Goal: Find contact information: Find contact information

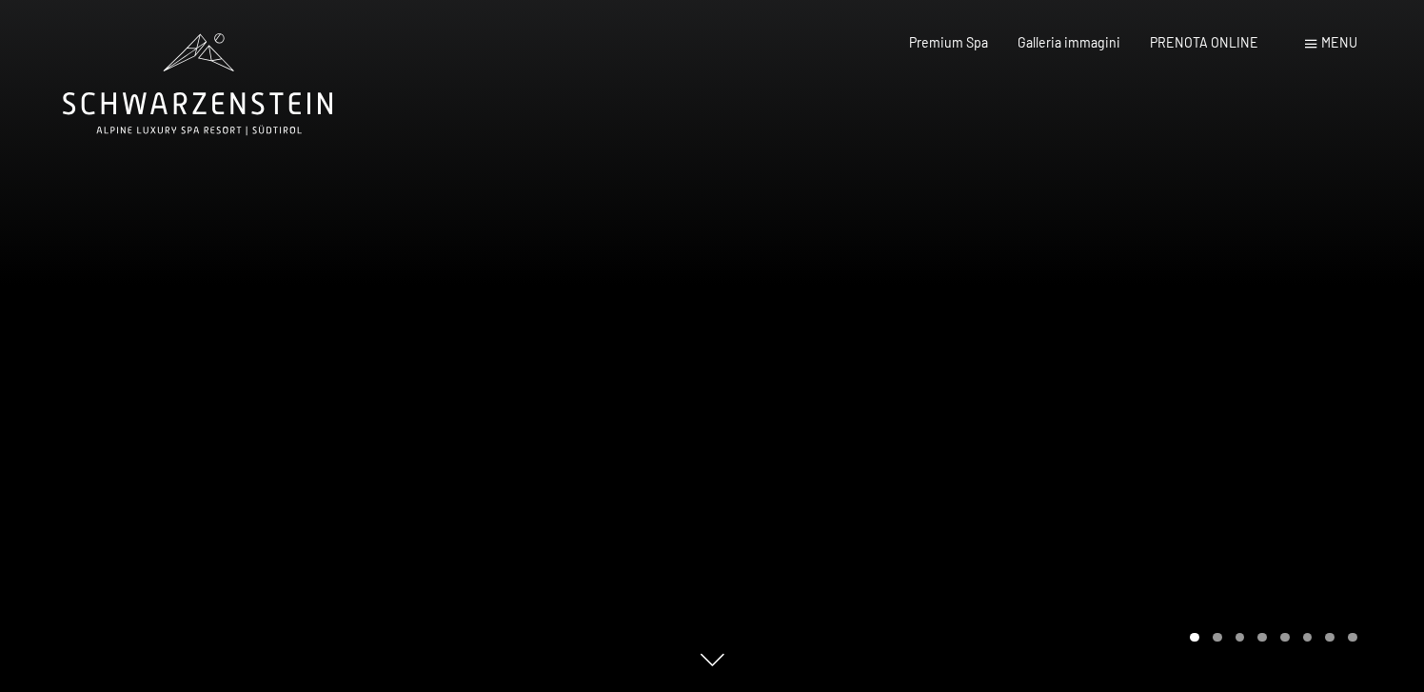
click at [1308, 338] on div at bounding box center [1068, 346] width 712 height 692
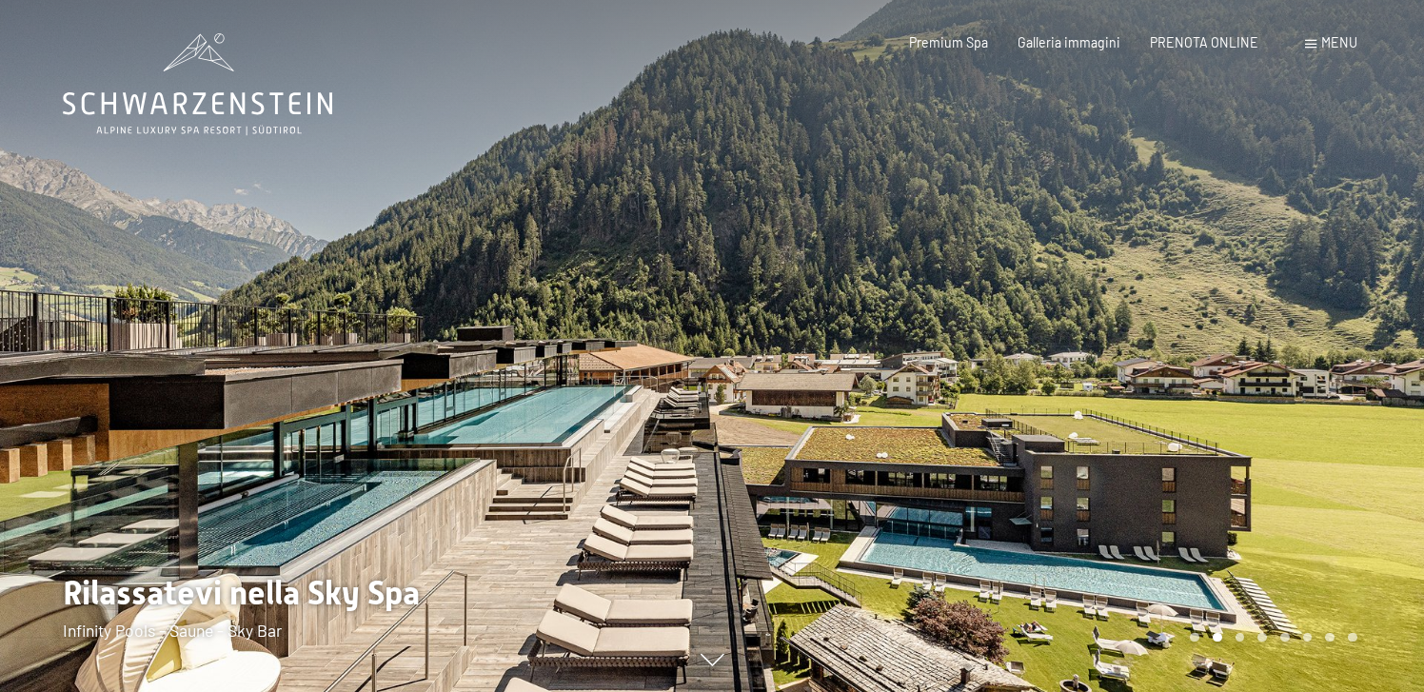
click at [1308, 338] on div at bounding box center [1068, 346] width 712 height 692
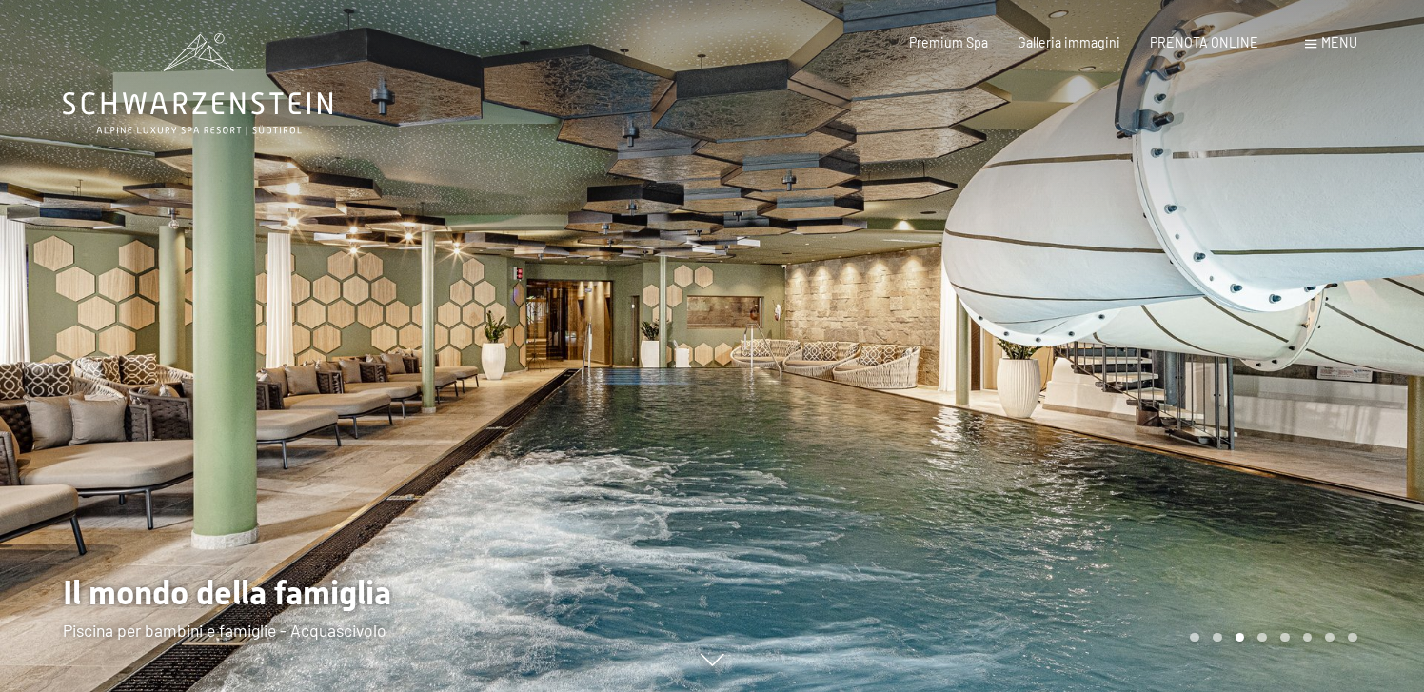
click at [160, 361] on div at bounding box center [356, 346] width 712 height 692
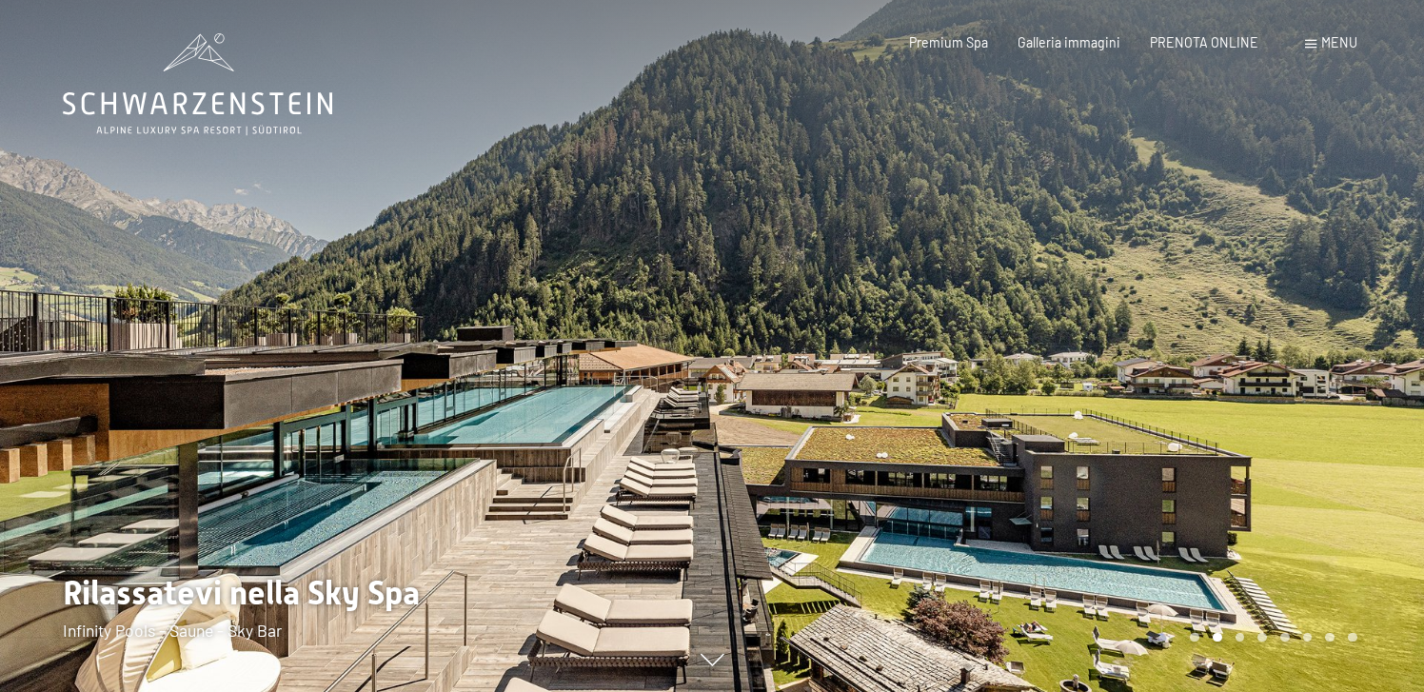
click at [1188, 399] on div at bounding box center [1068, 346] width 712 height 692
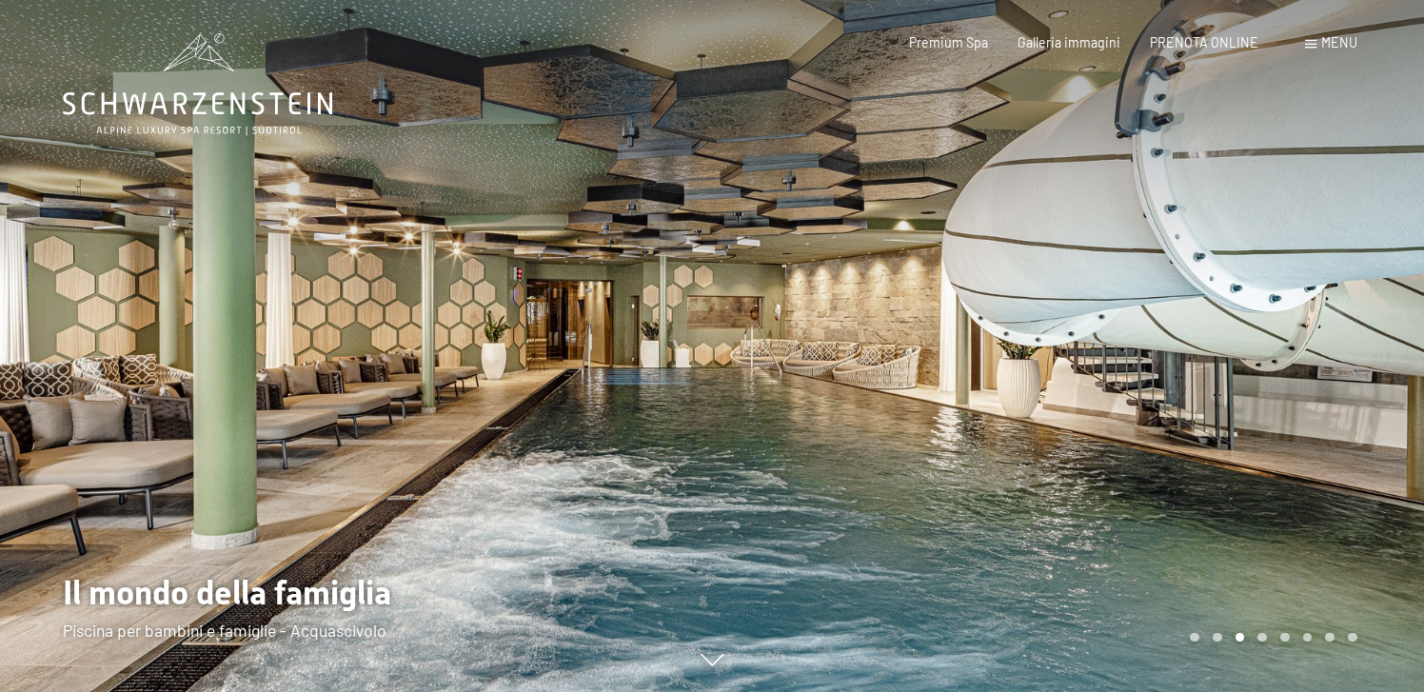
click at [1238, 404] on div at bounding box center [1068, 346] width 712 height 692
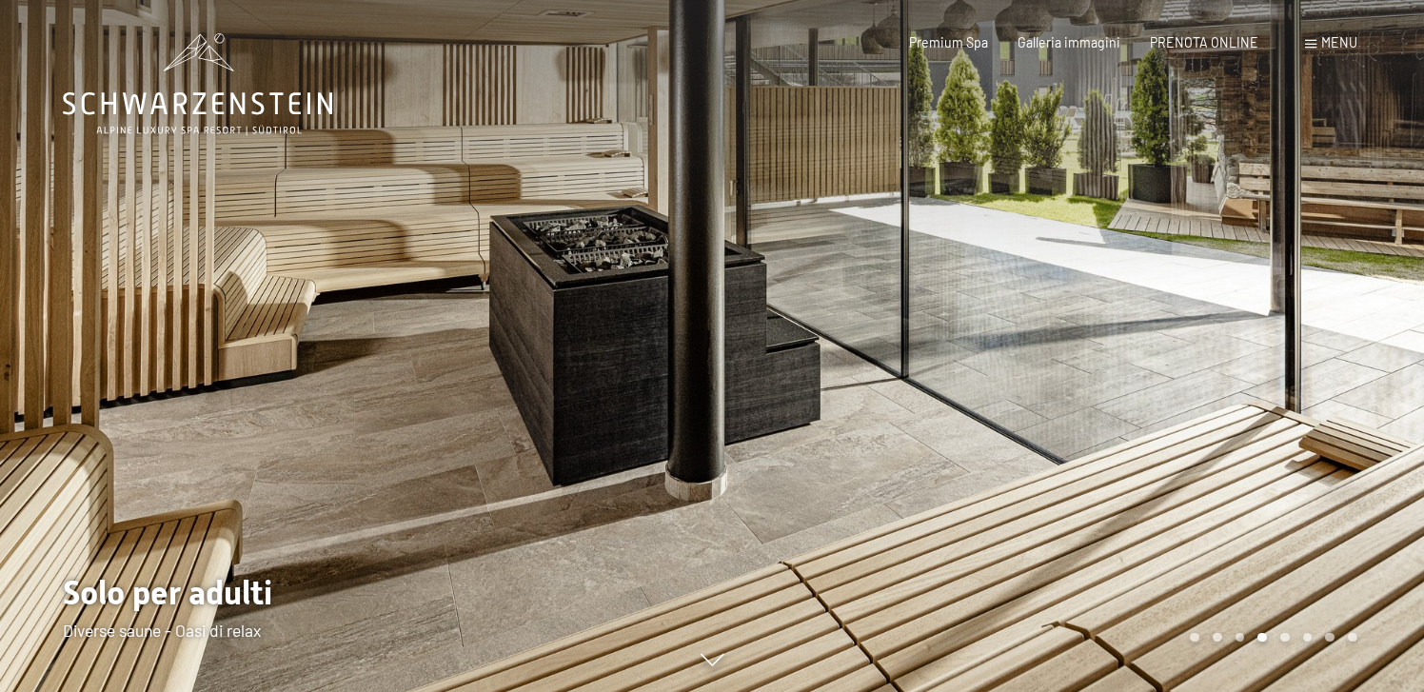
click at [1238, 404] on div at bounding box center [1068, 346] width 712 height 692
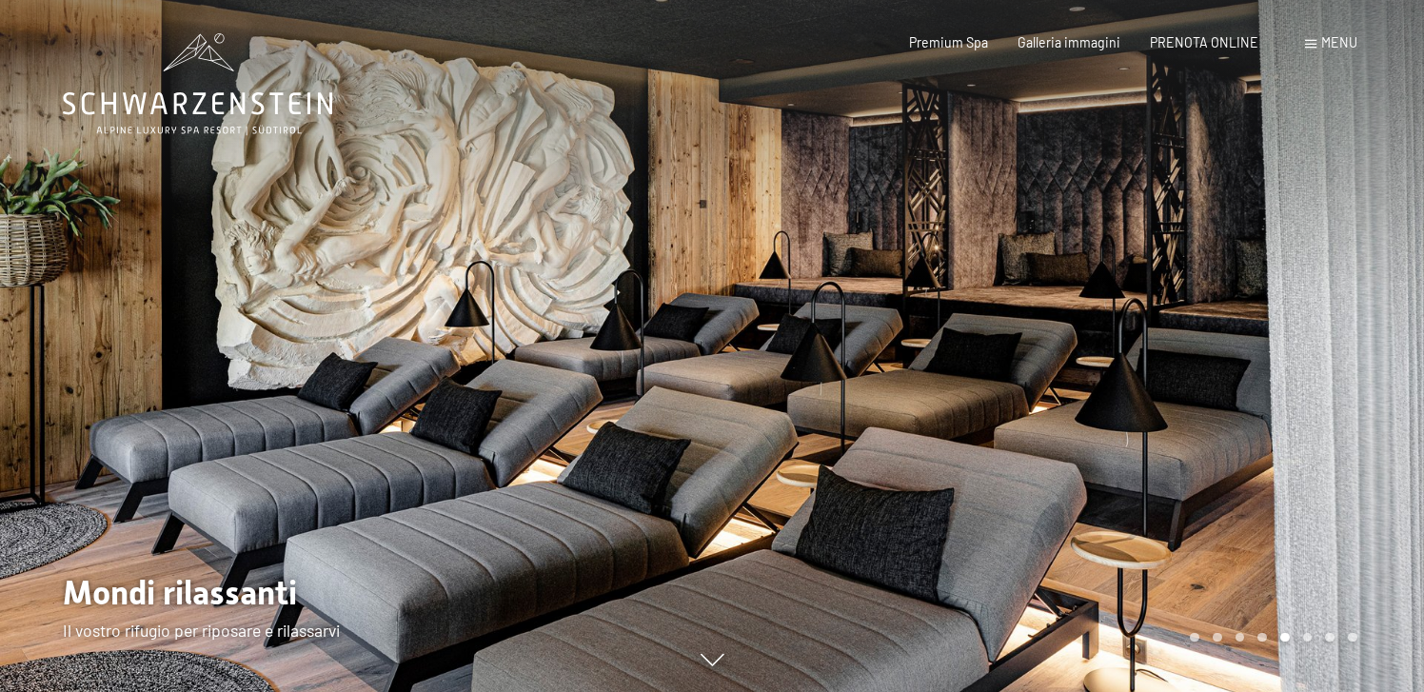
click at [1238, 404] on div at bounding box center [1068, 346] width 712 height 692
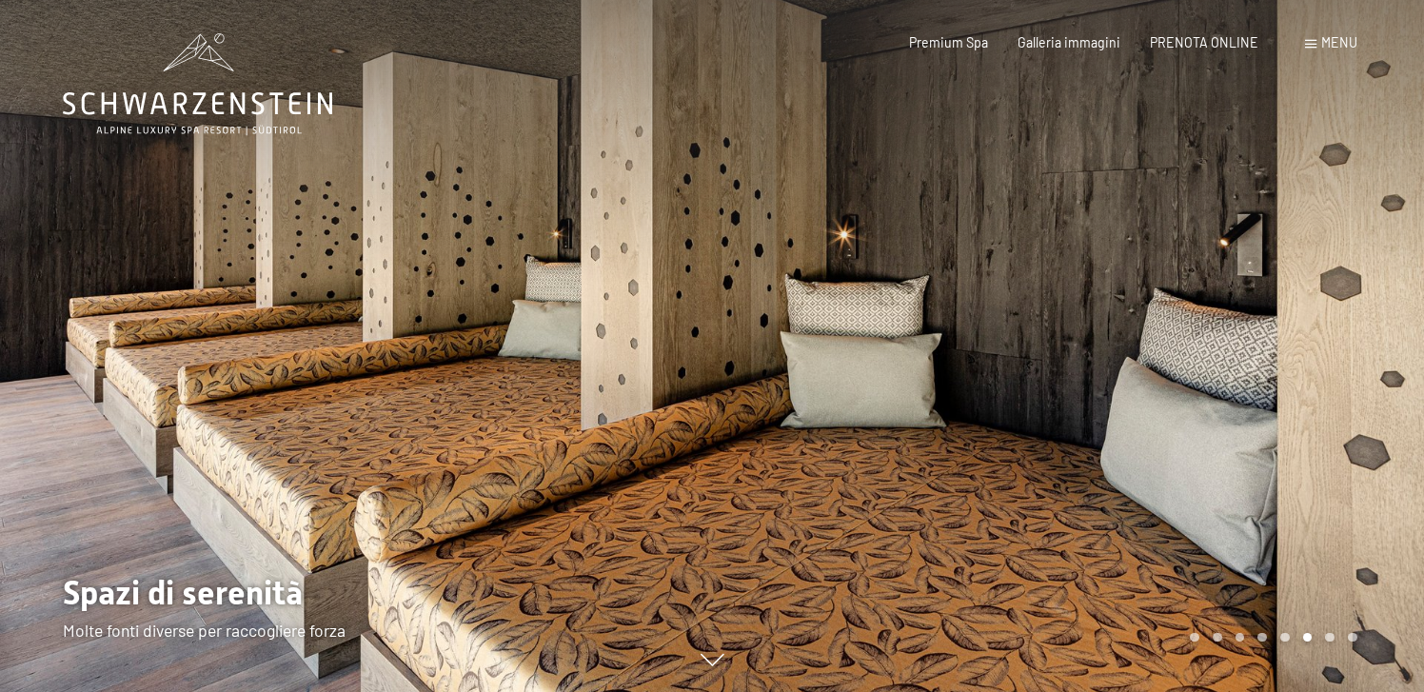
click at [1238, 404] on div at bounding box center [1068, 346] width 712 height 692
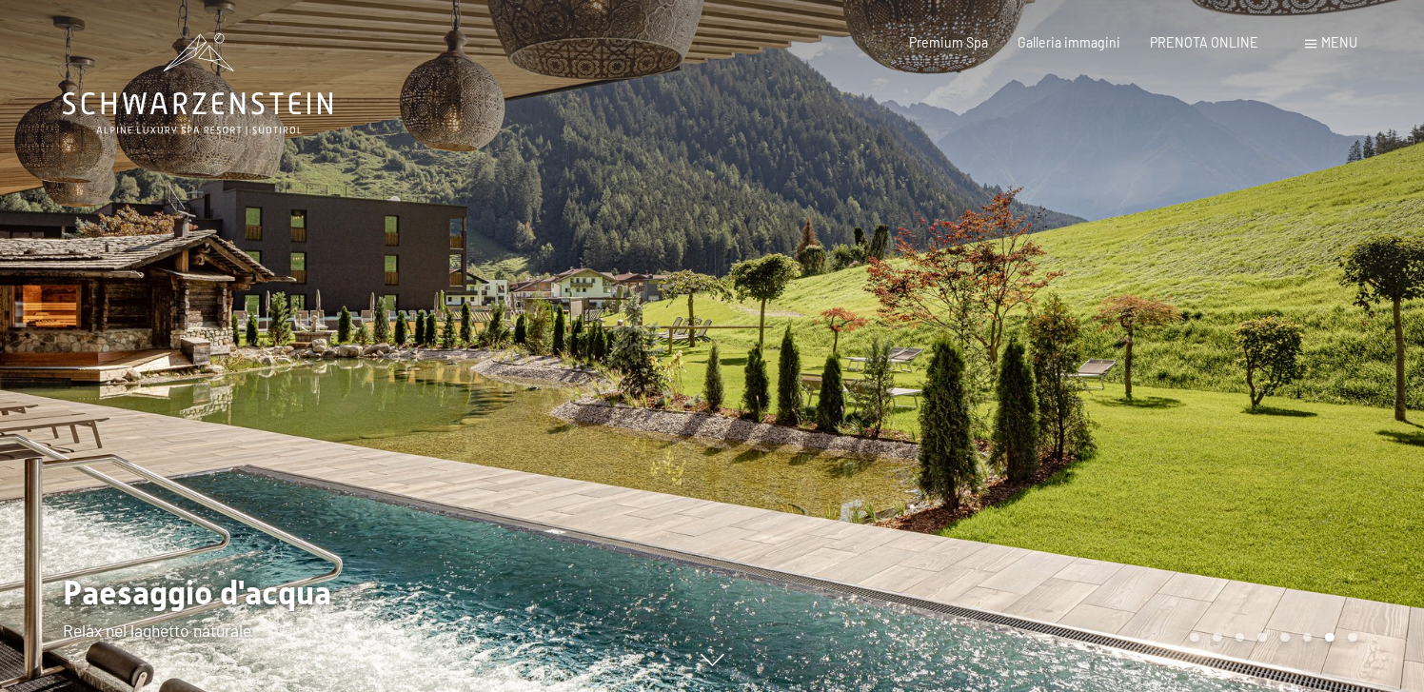
click at [1238, 404] on div at bounding box center [1068, 346] width 712 height 692
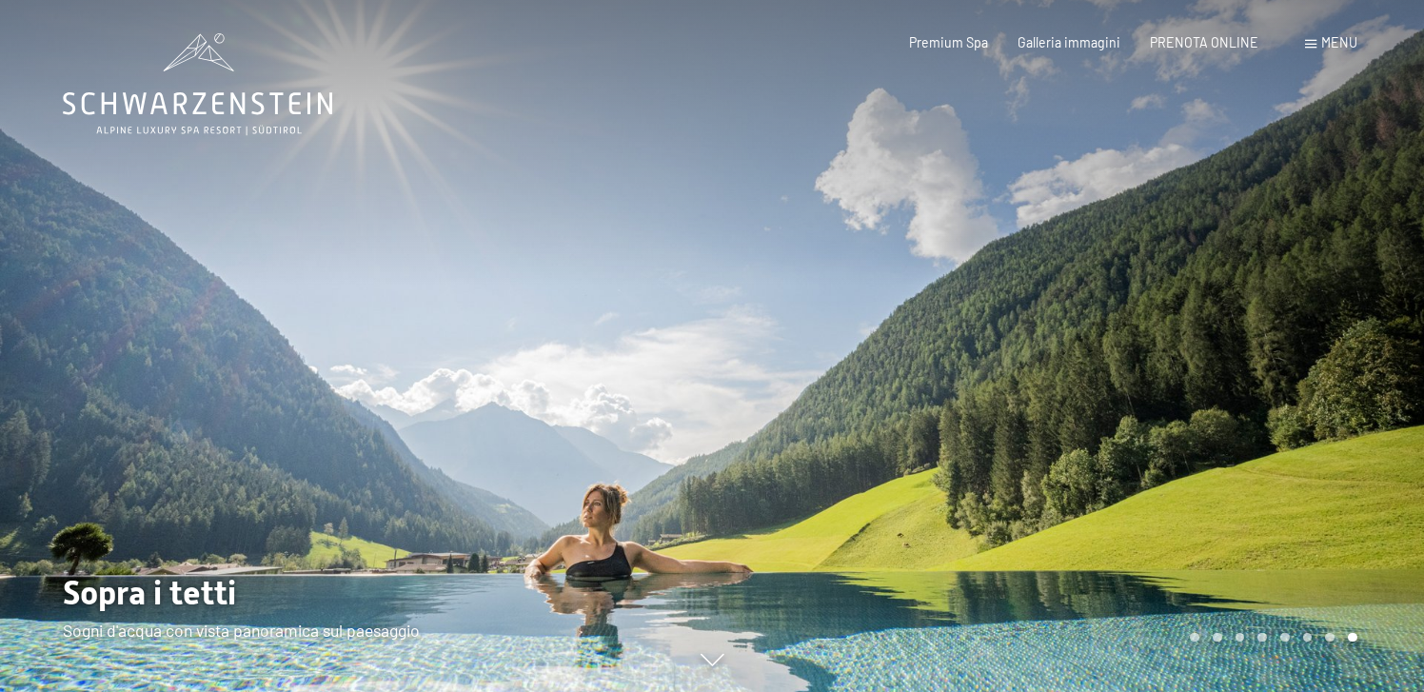
click at [1238, 404] on div at bounding box center [1068, 346] width 712 height 692
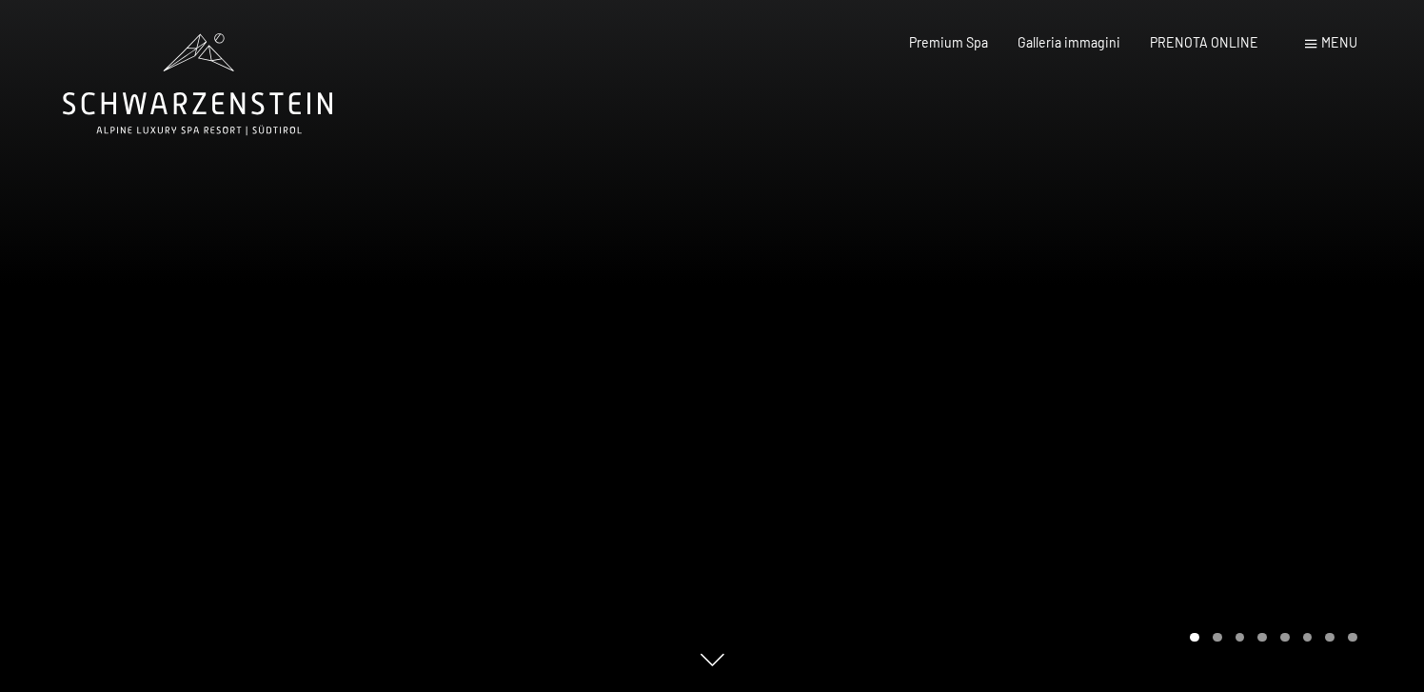
click at [1238, 404] on div at bounding box center [1068, 346] width 712 height 692
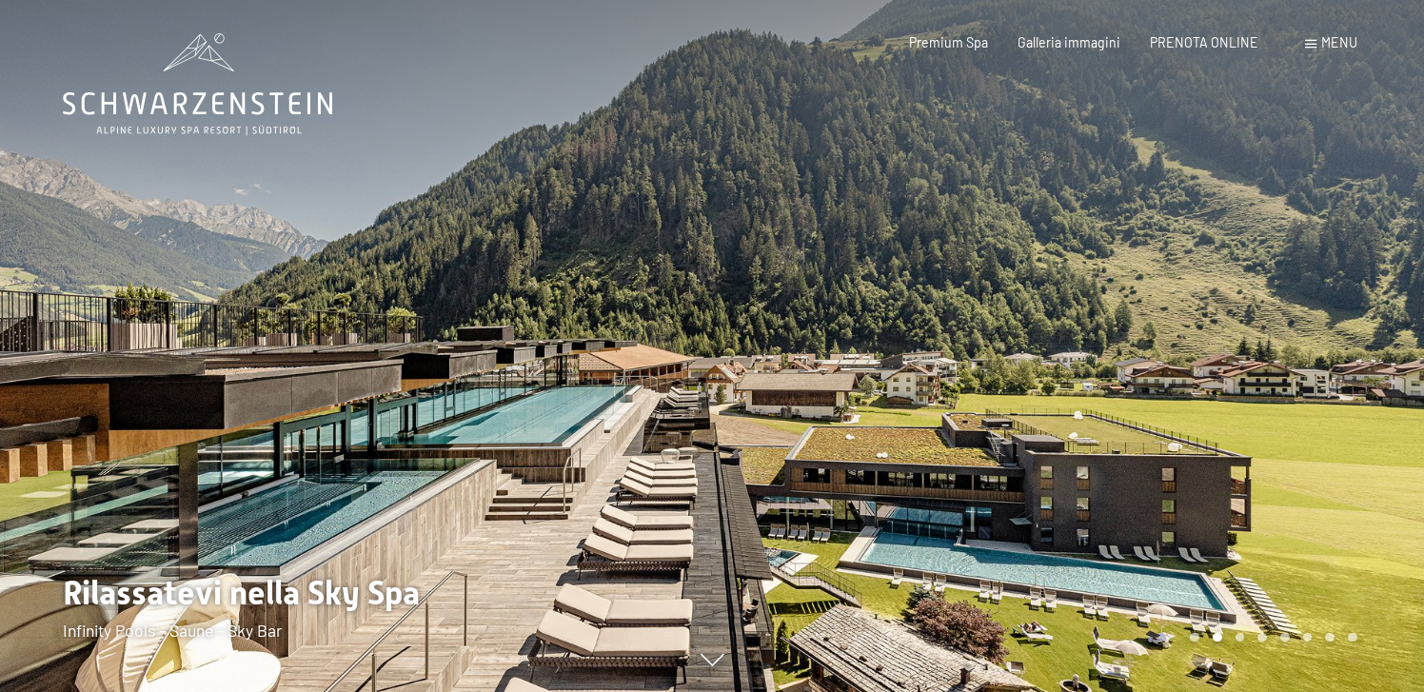
click at [1333, 41] on span "Menu" at bounding box center [1340, 42] width 36 height 16
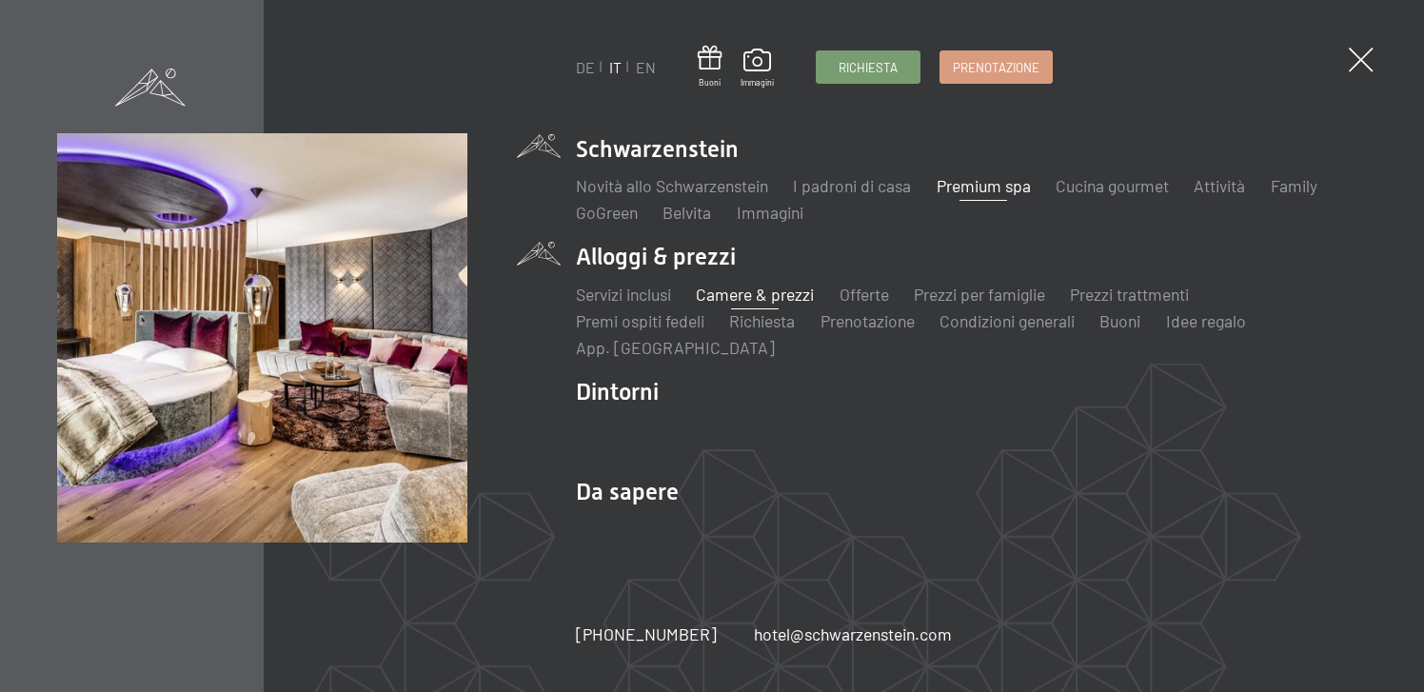
click at [762, 293] on link "Camere & prezzi" at bounding box center [755, 294] width 118 height 21
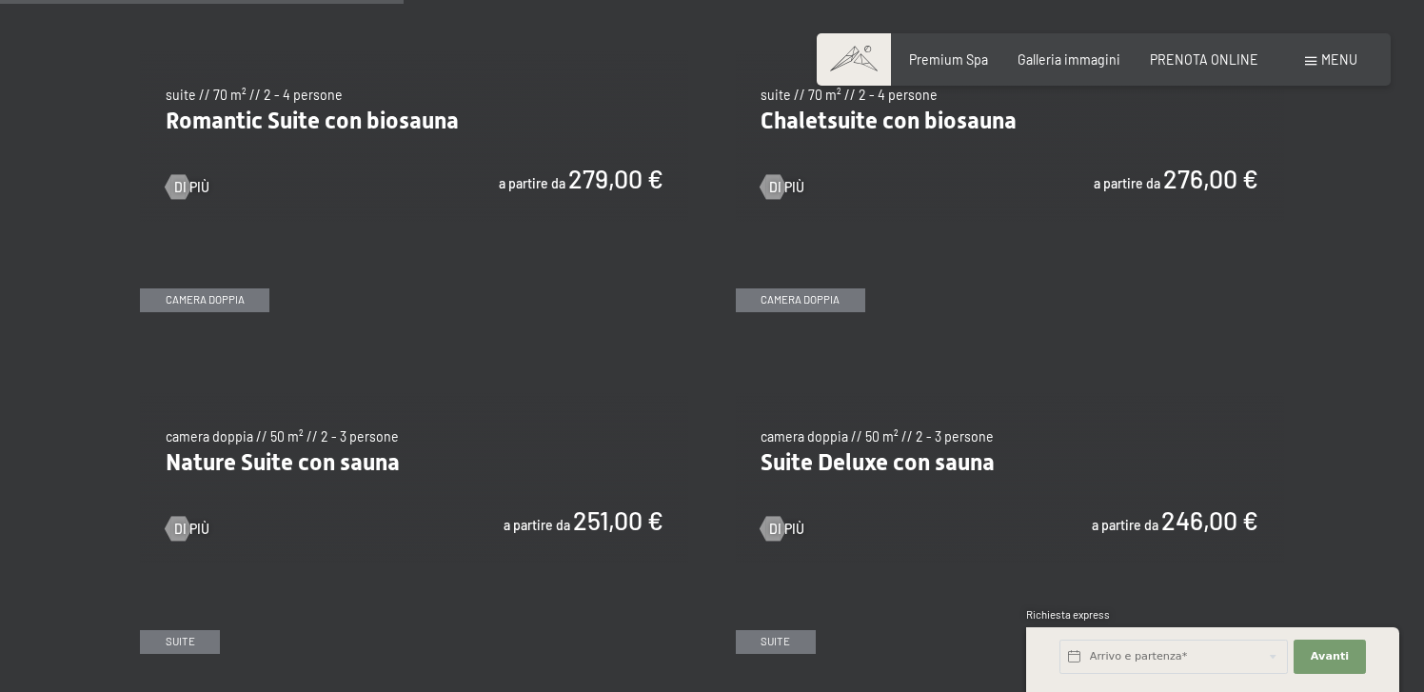
scroll to position [1562, 0]
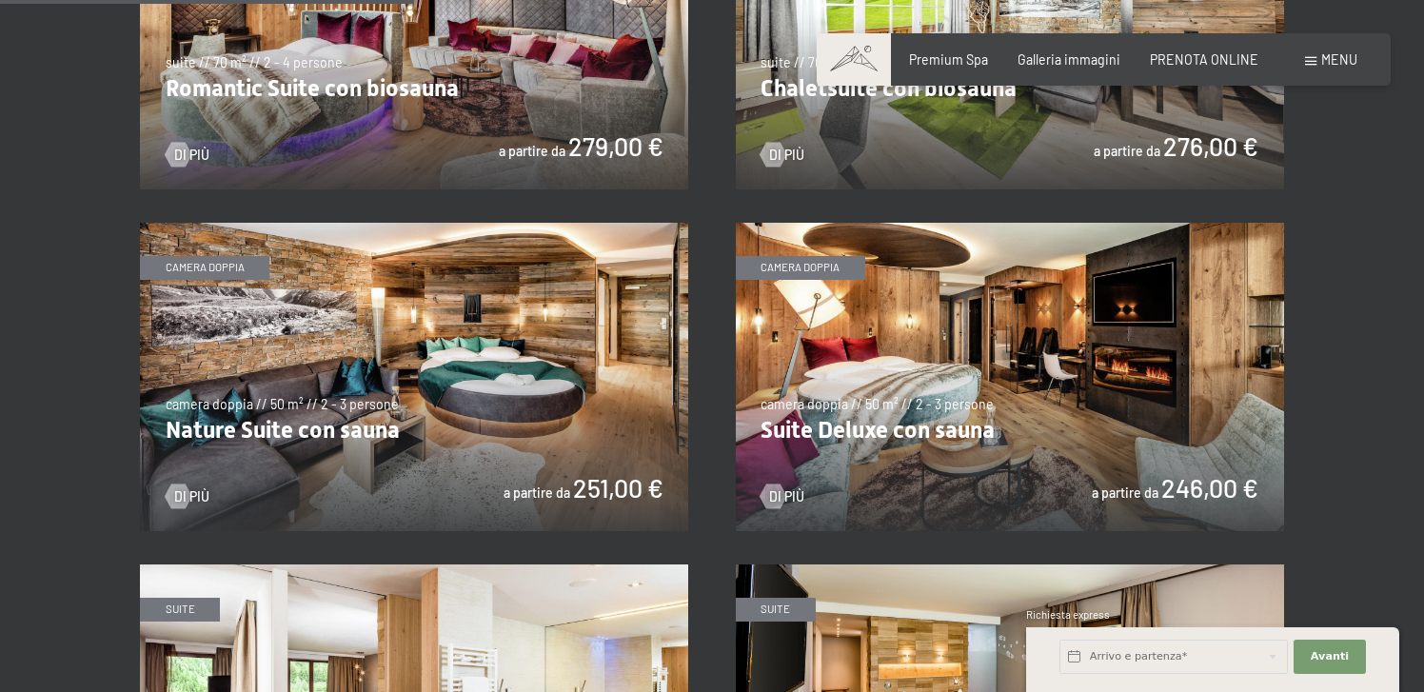
click at [486, 288] on img at bounding box center [414, 377] width 548 height 308
click at [1127, 381] on img at bounding box center [1010, 377] width 548 height 308
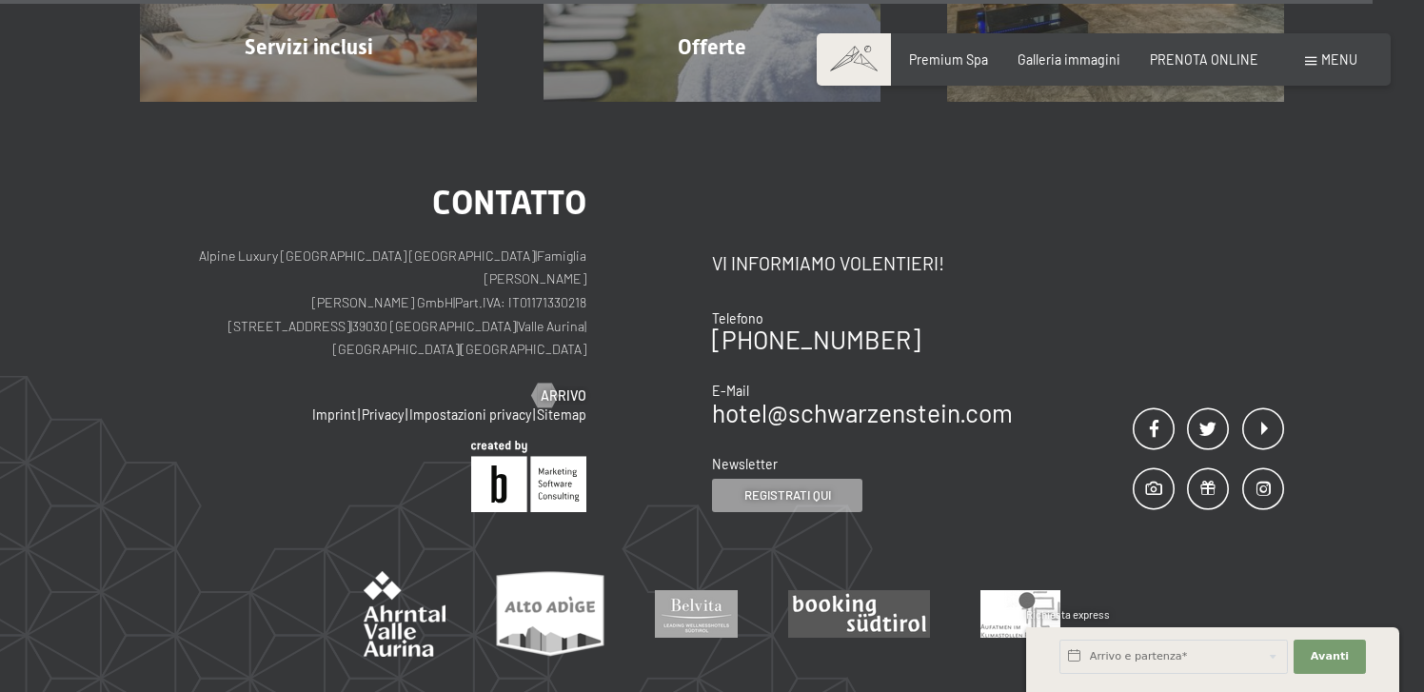
scroll to position [5260, 0]
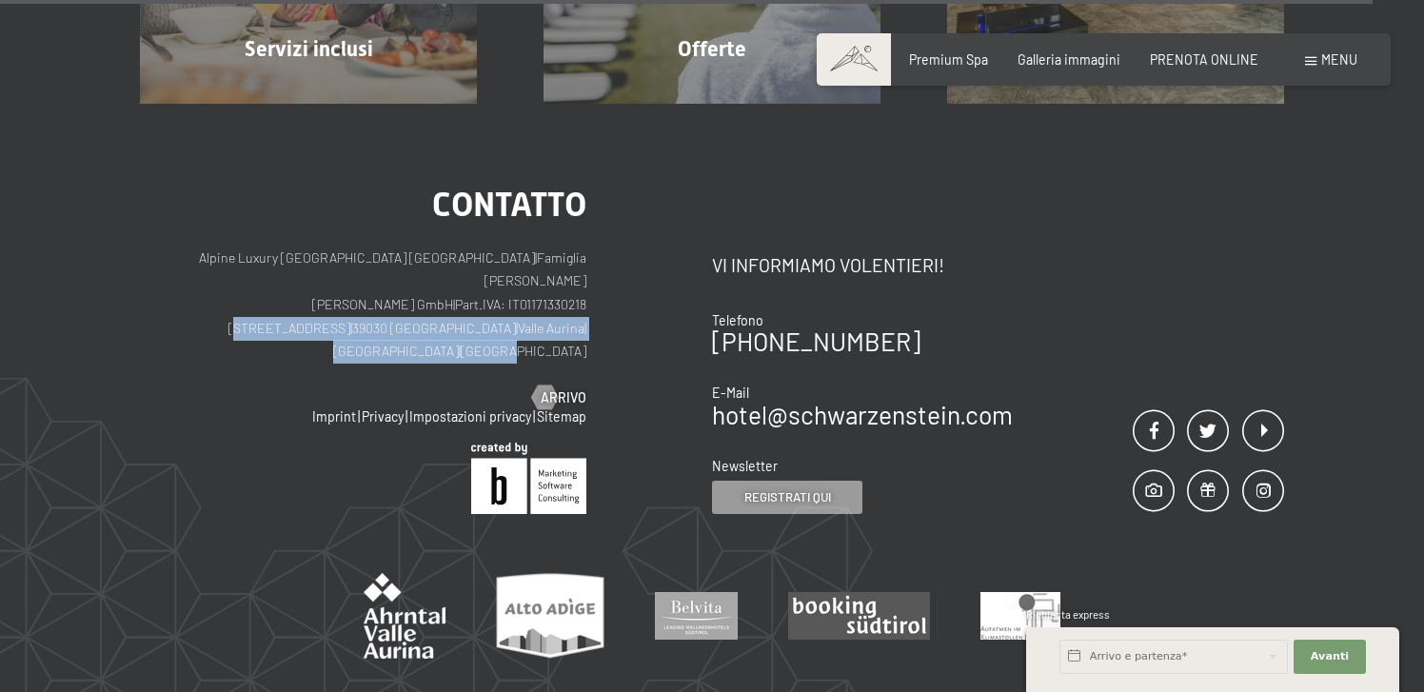
drag, startPoint x: 588, startPoint y: 308, endPoint x: 238, endPoint y: 301, distance: 350.5
click at [238, 301] on div "Contatto Alpine Luxury [GEOGRAPHIC_DATA] SCHWARZENSTEIN | Famiglia Zimmerhofer …" at bounding box center [426, 351] width 572 height 327
copy p "[STREET_ADDRESS] | [PERSON_NAME][GEOGRAPHIC_DATA] | [GEOGRAPHIC_DATA] | [GEOGRA…"
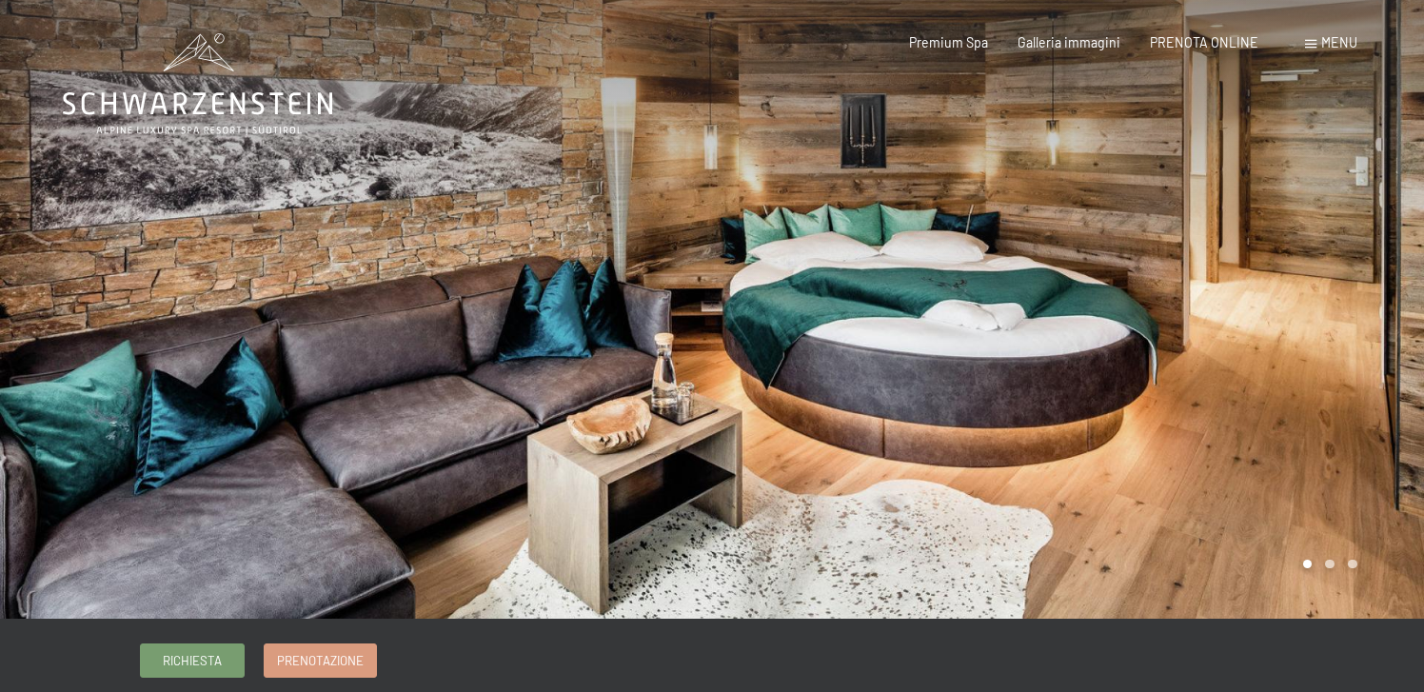
click at [1363, 303] on div at bounding box center [1068, 309] width 712 height 619
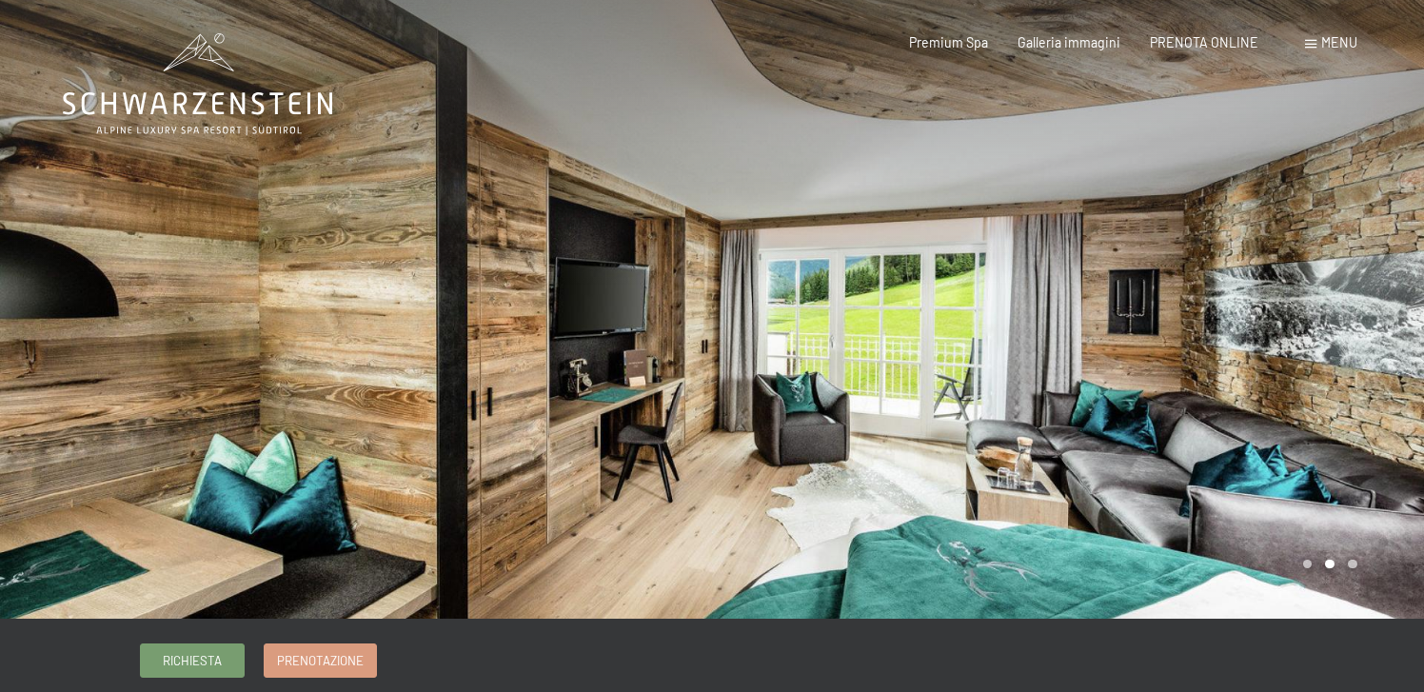
click at [1363, 303] on div at bounding box center [1068, 309] width 712 height 619
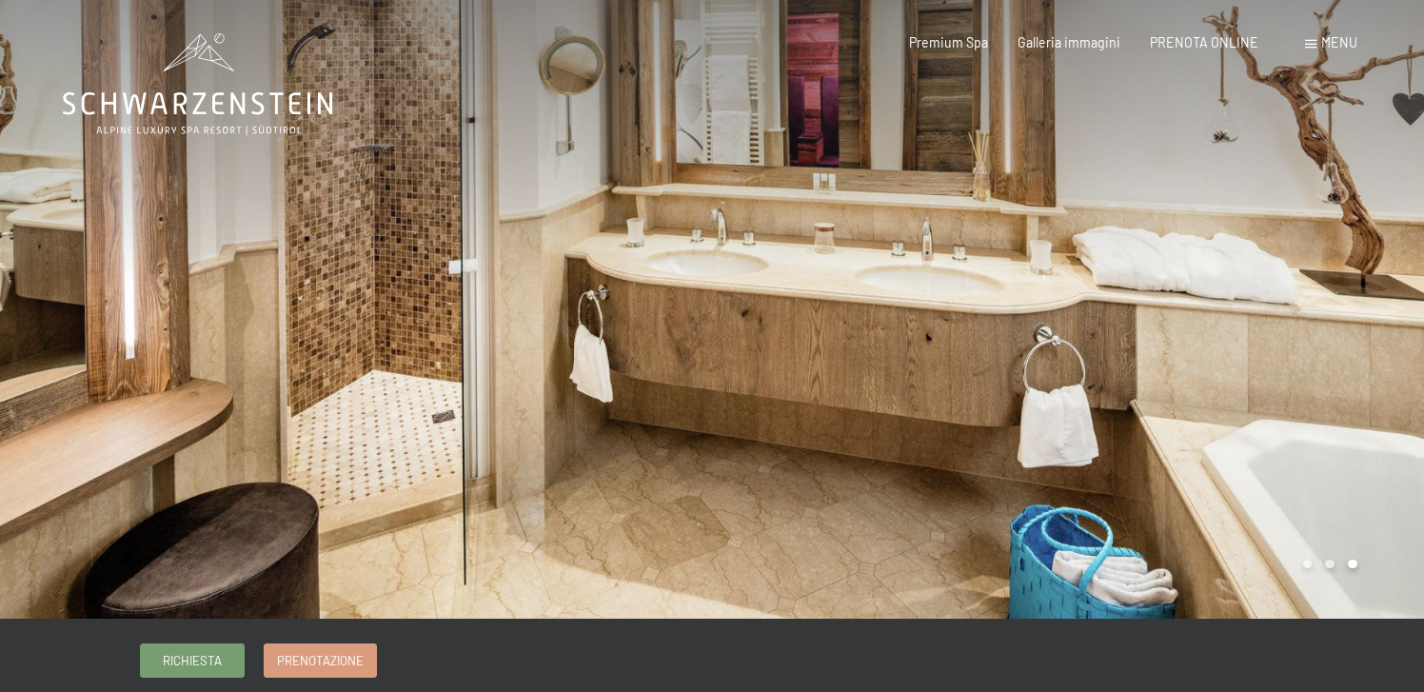
click at [1332, 319] on div at bounding box center [1068, 309] width 712 height 619
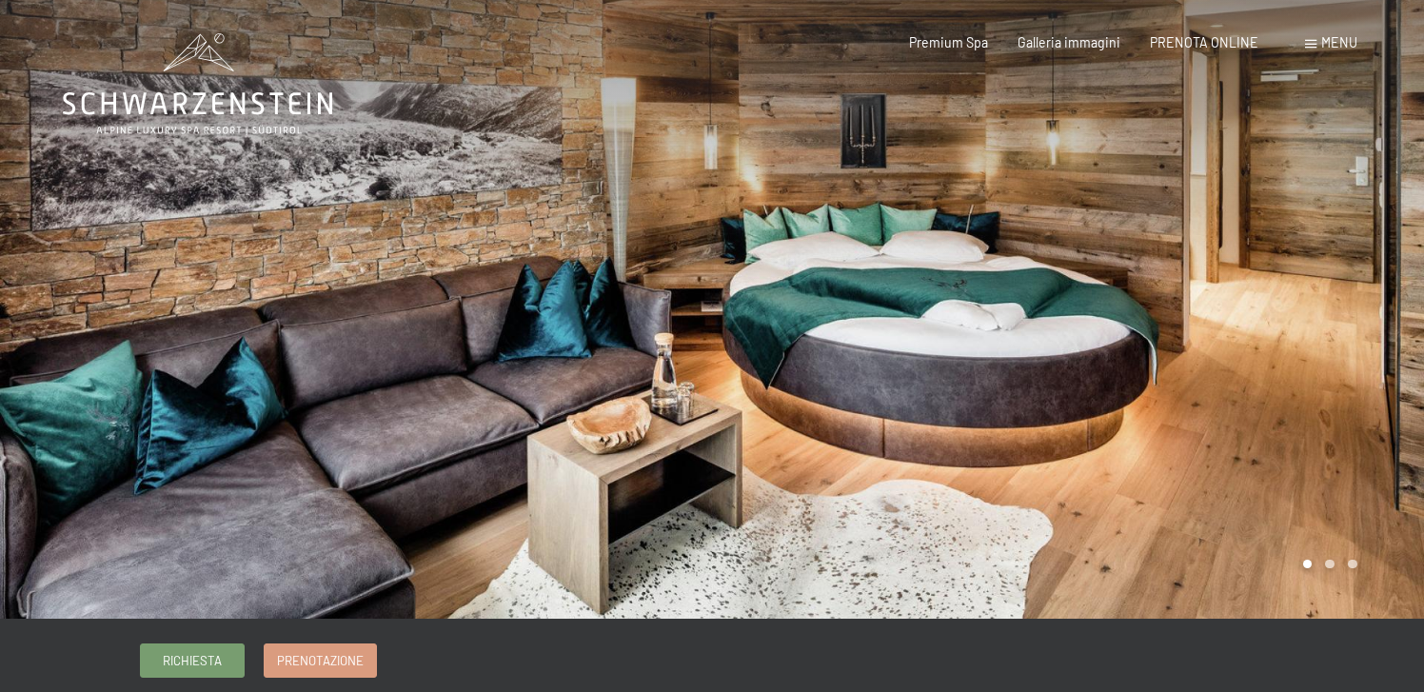
click at [1332, 319] on div at bounding box center [1068, 309] width 712 height 619
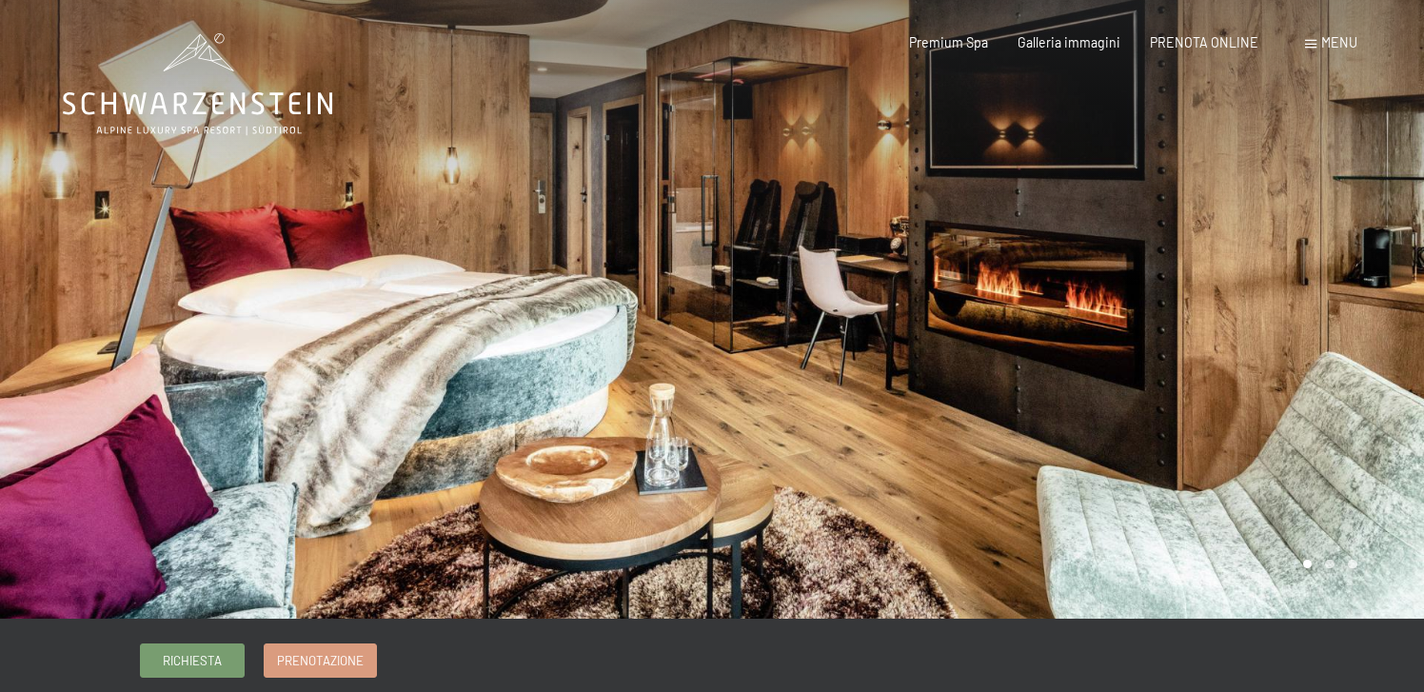
click at [1245, 343] on div at bounding box center [1068, 309] width 712 height 619
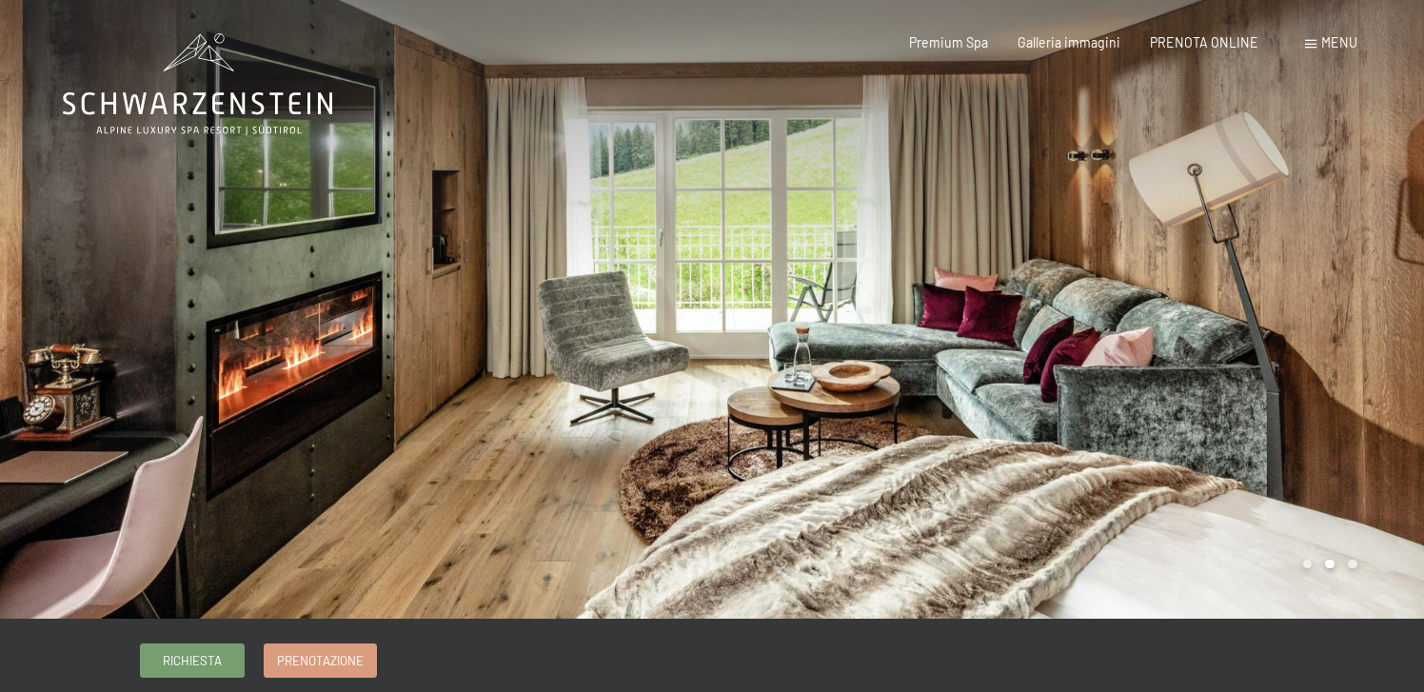
click at [1245, 343] on div at bounding box center [1068, 309] width 712 height 619
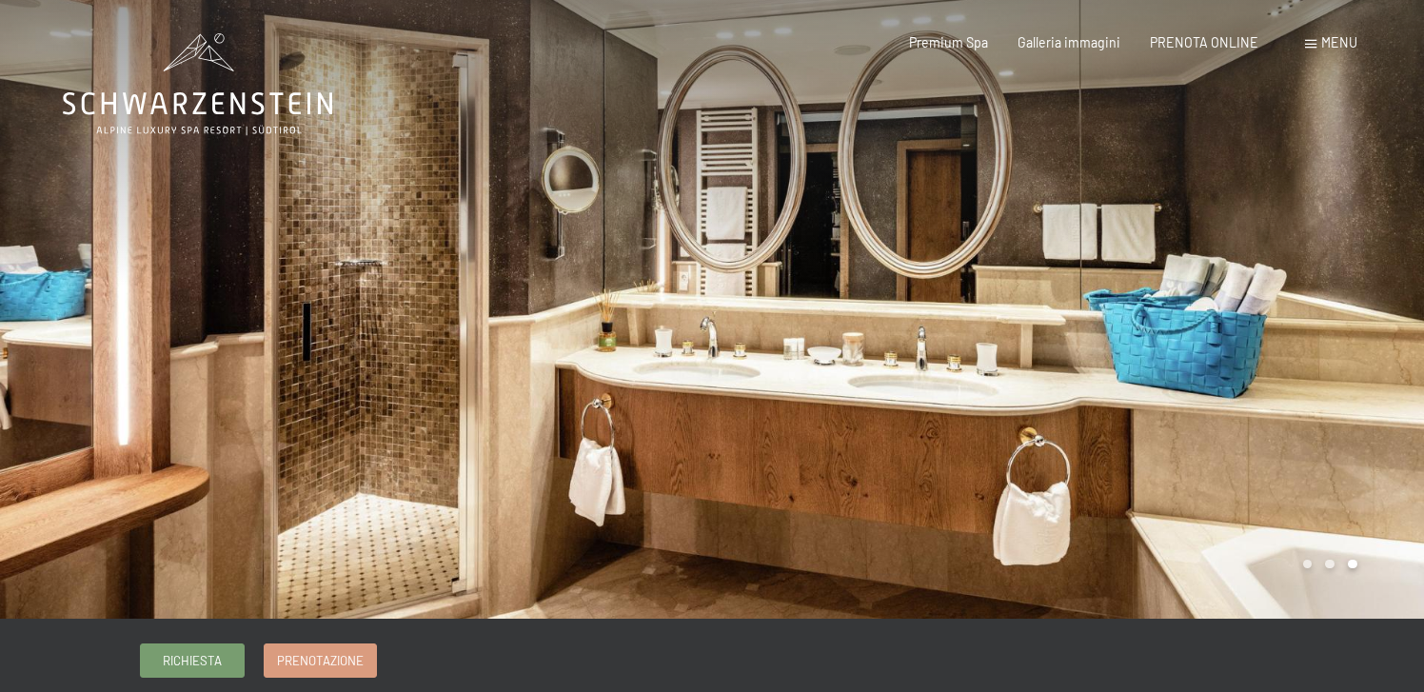
click at [1245, 343] on div at bounding box center [1068, 309] width 712 height 619
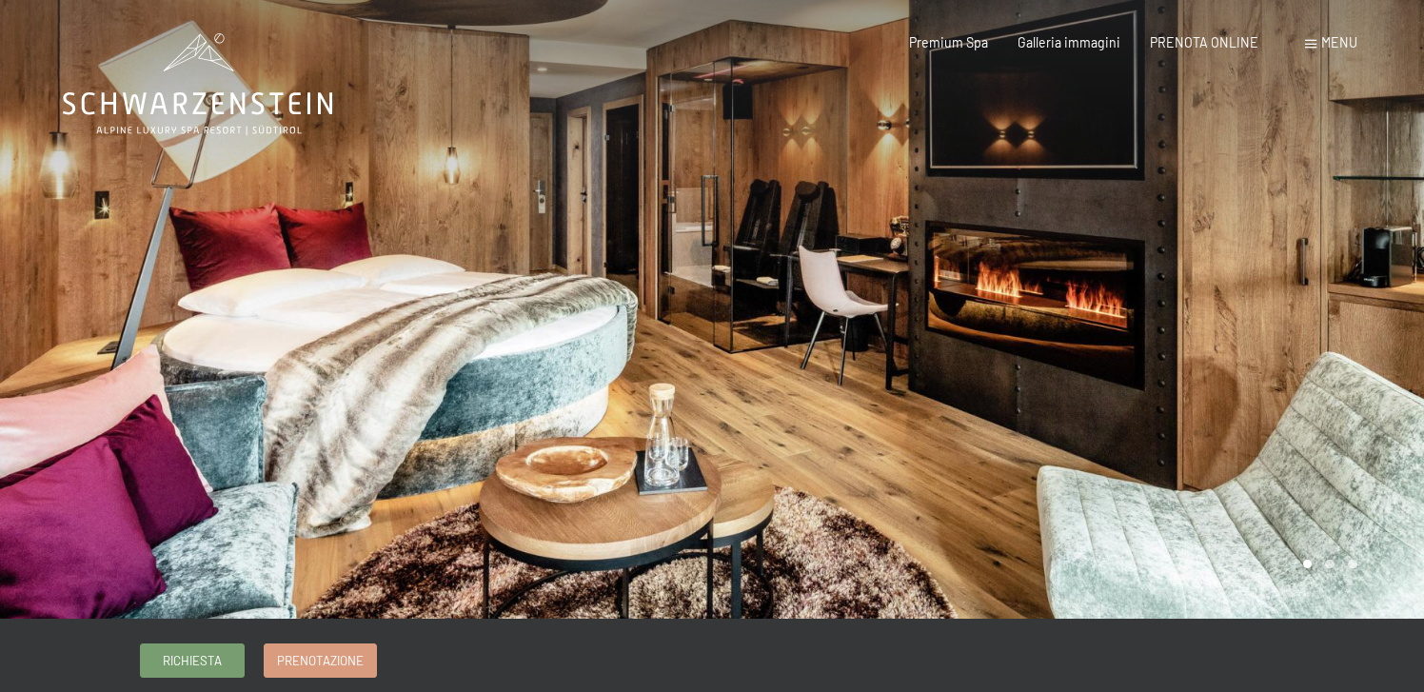
click at [1245, 343] on div at bounding box center [1068, 309] width 712 height 619
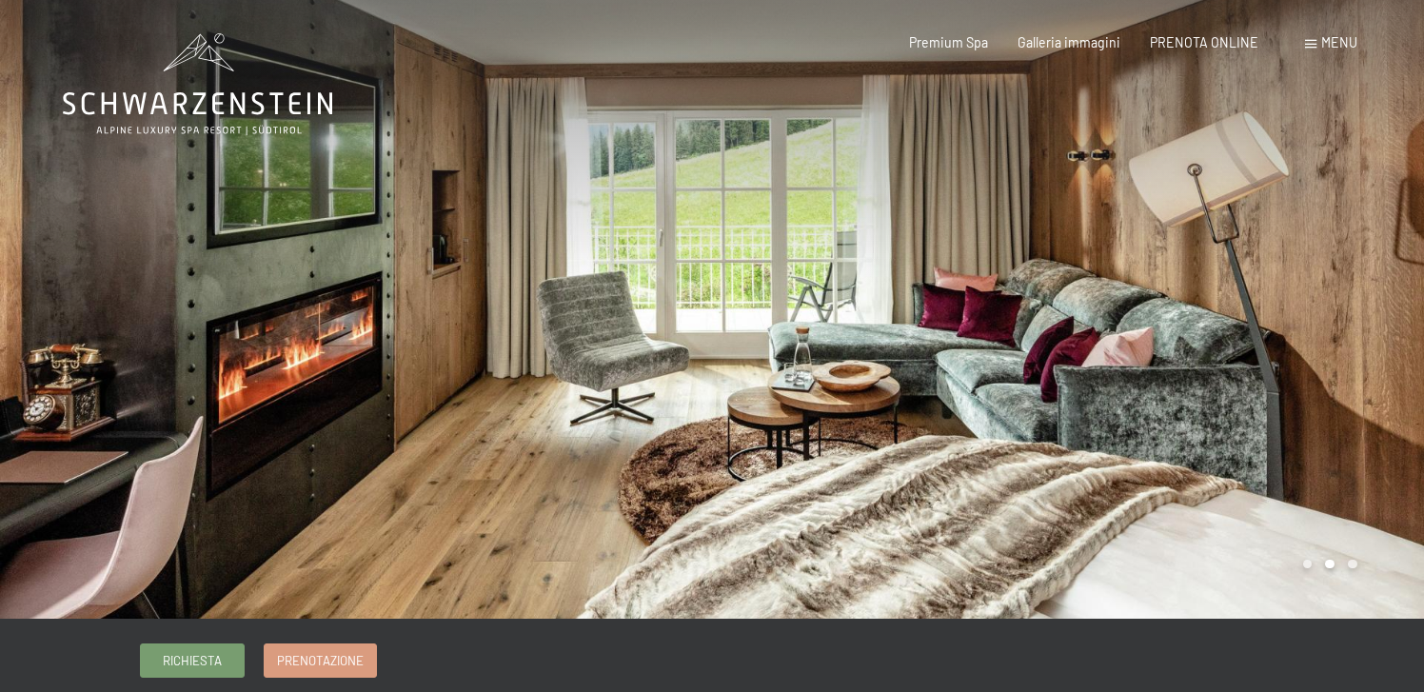
click at [1245, 343] on div at bounding box center [1068, 309] width 712 height 619
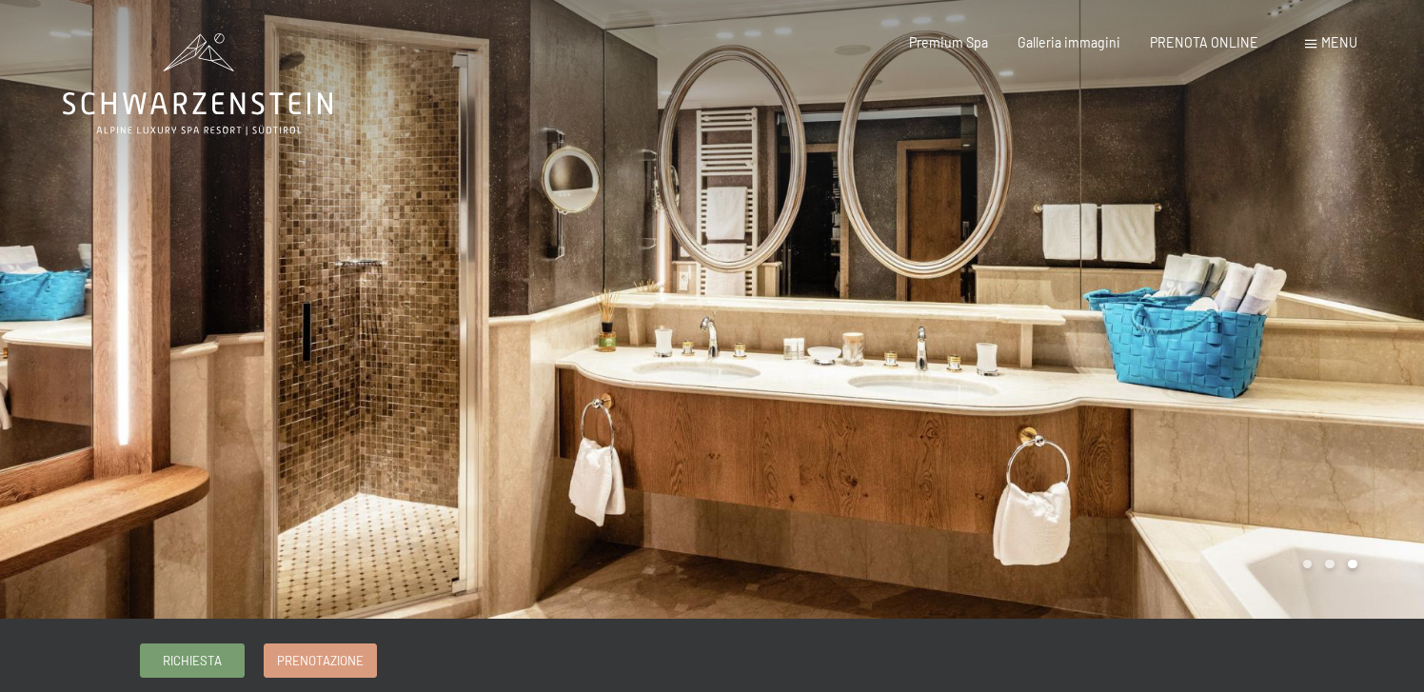
click at [1245, 343] on div at bounding box center [1068, 309] width 712 height 619
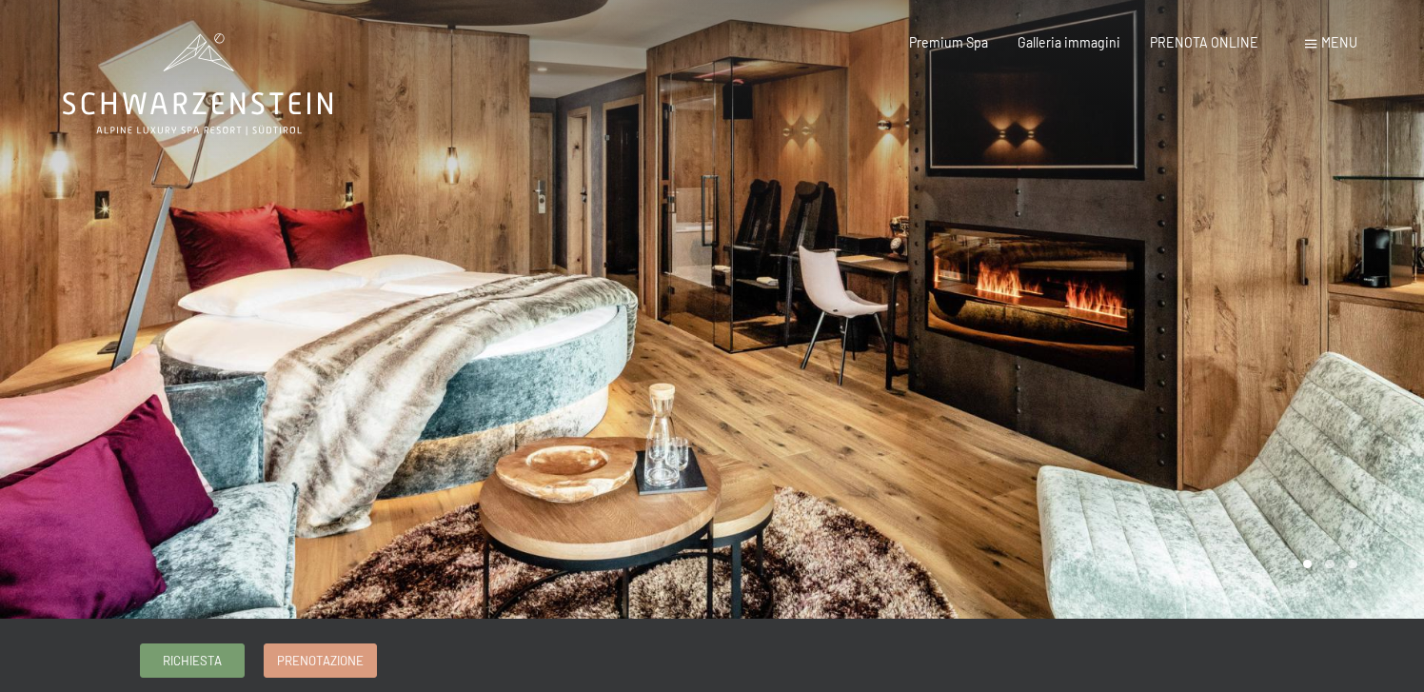
click at [1245, 343] on div at bounding box center [1068, 309] width 712 height 619
